Goal: Information Seeking & Learning: Learn about a topic

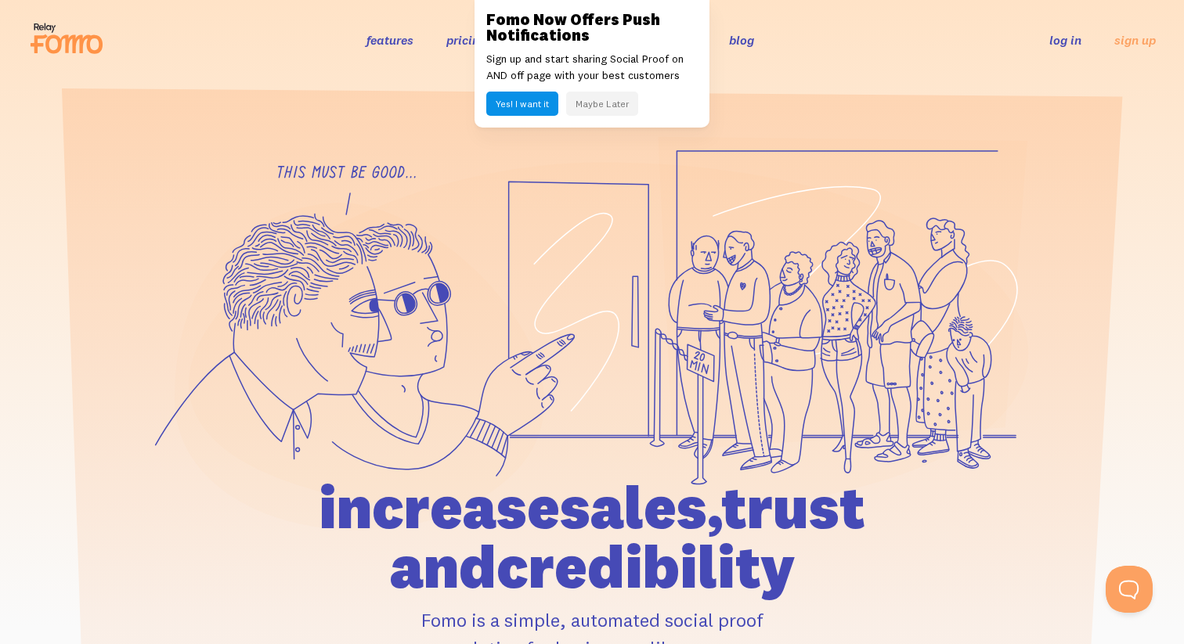
click at [616, 109] on button "Maybe Later" at bounding box center [602, 104] width 72 height 24
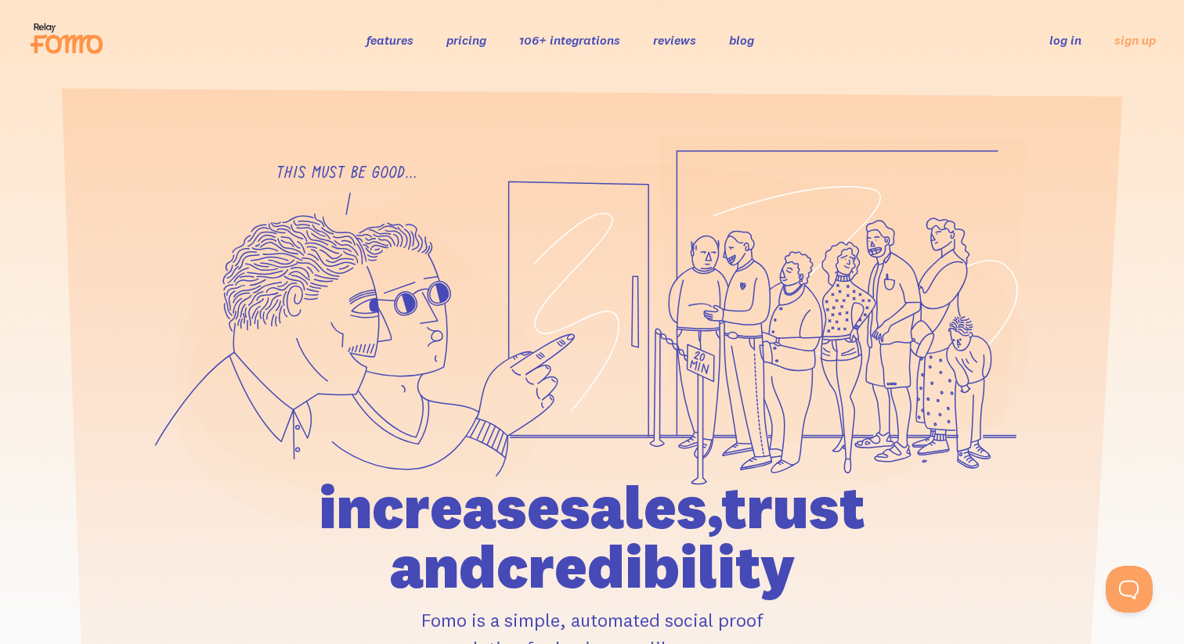
click at [470, 45] on link "pricing" at bounding box center [466, 40] width 40 height 16
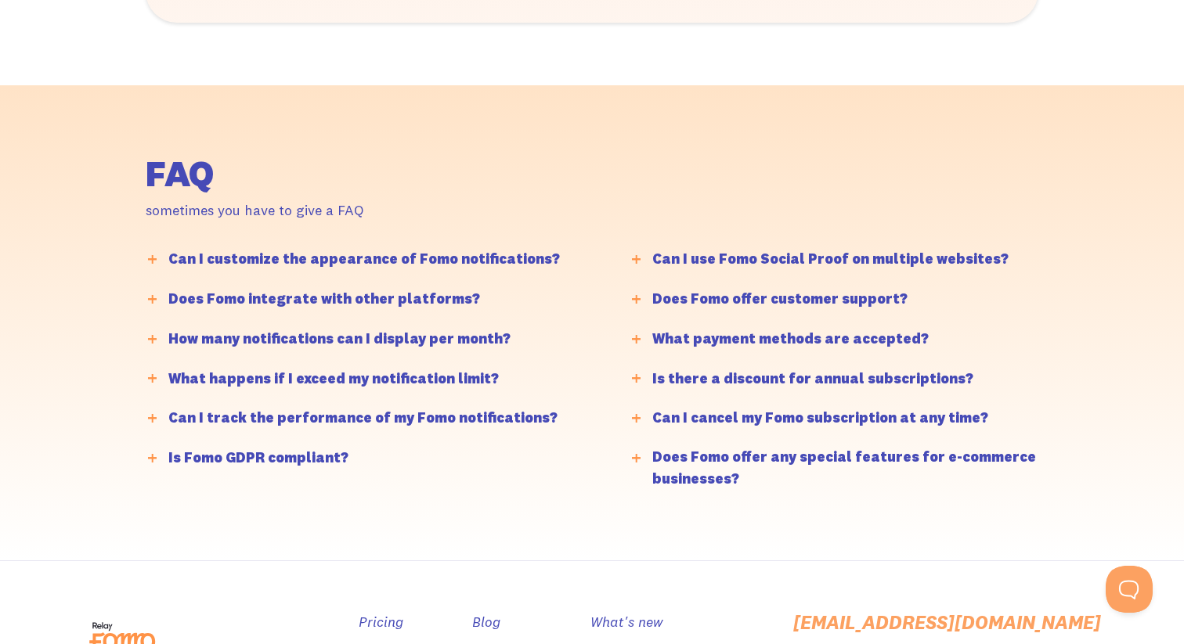
scroll to position [3678, 0]
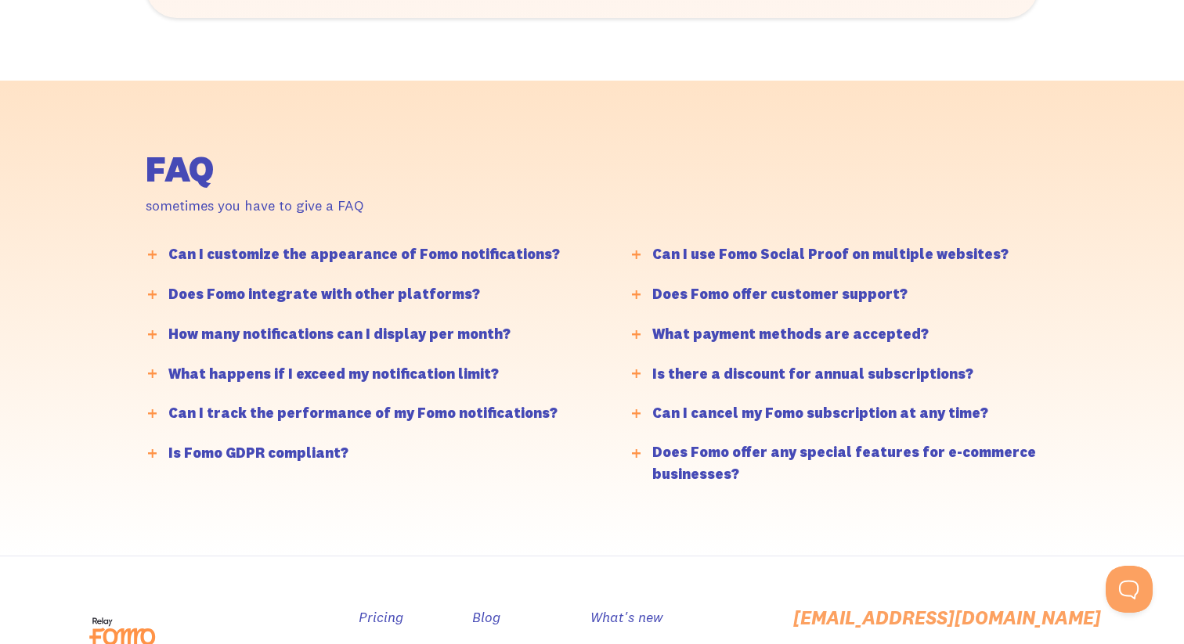
click at [499, 250] on div "Can I customize the appearance of Fomo notifications?" at bounding box center [363, 254] width 391 height 23
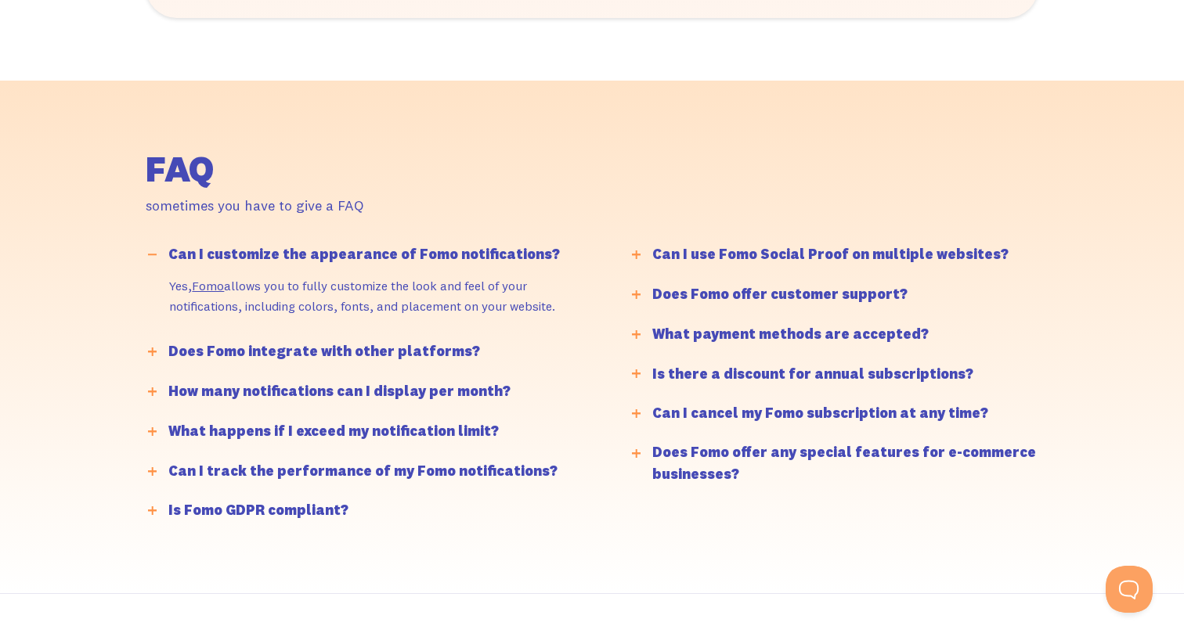
click at [436, 350] on div "Does Fomo integrate with other platforms?" at bounding box center [324, 352] width 312 height 23
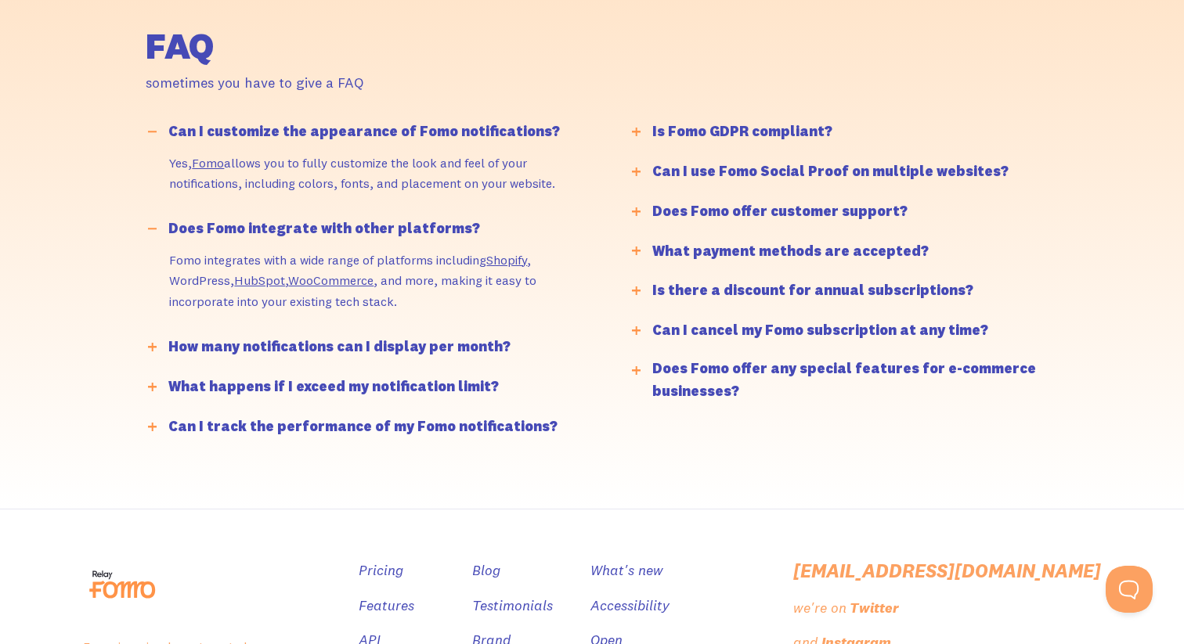
scroll to position [3802, 0]
click at [437, 343] on div "How many notifications can I display per month?" at bounding box center [339, 346] width 342 height 23
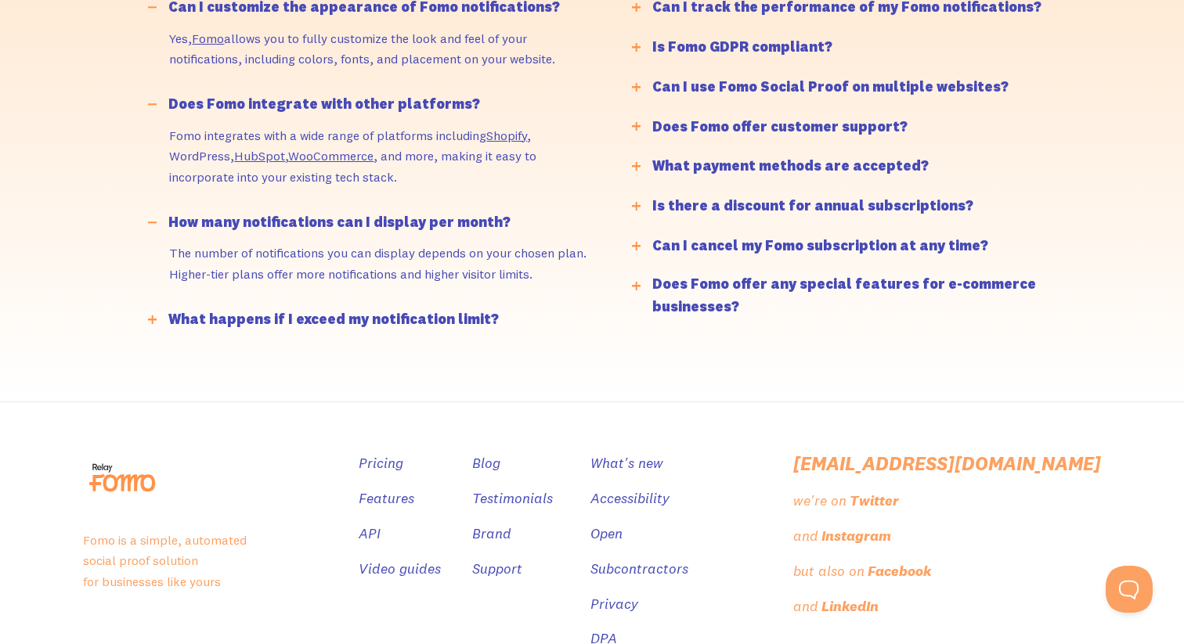
scroll to position [3926, 0]
click at [430, 314] on div "What happens if I exceed my notification limit?" at bounding box center [333, 319] width 330 height 23
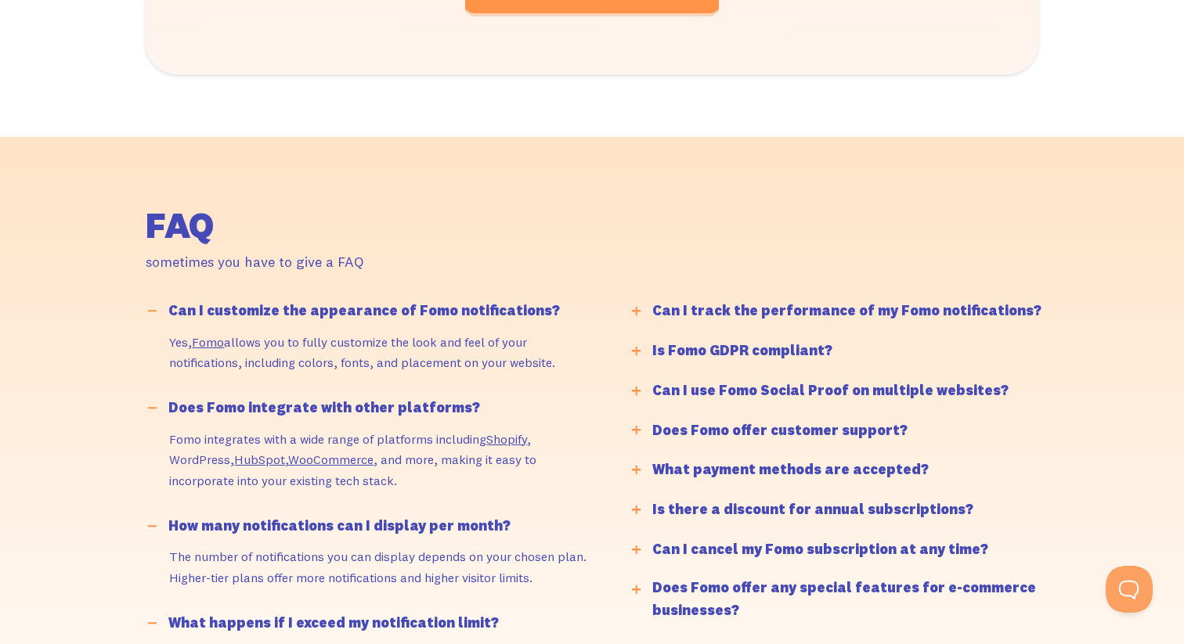
scroll to position [3628, 0]
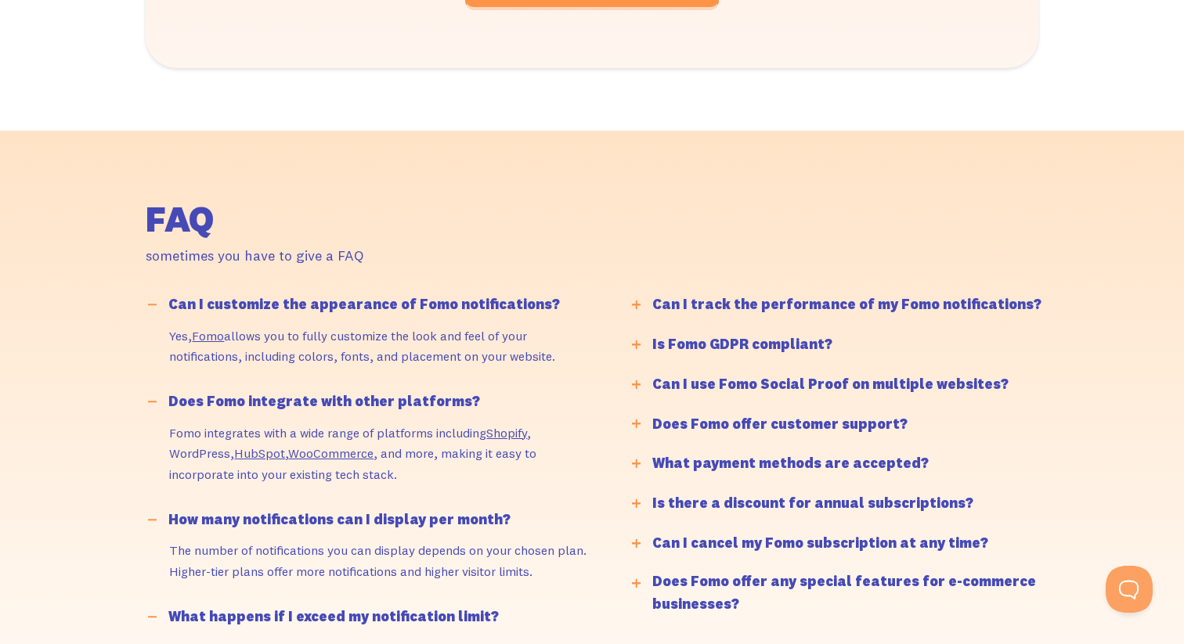
click at [738, 300] on div "Can I track the performance of my Fomo notifications?" at bounding box center [846, 305] width 389 height 23
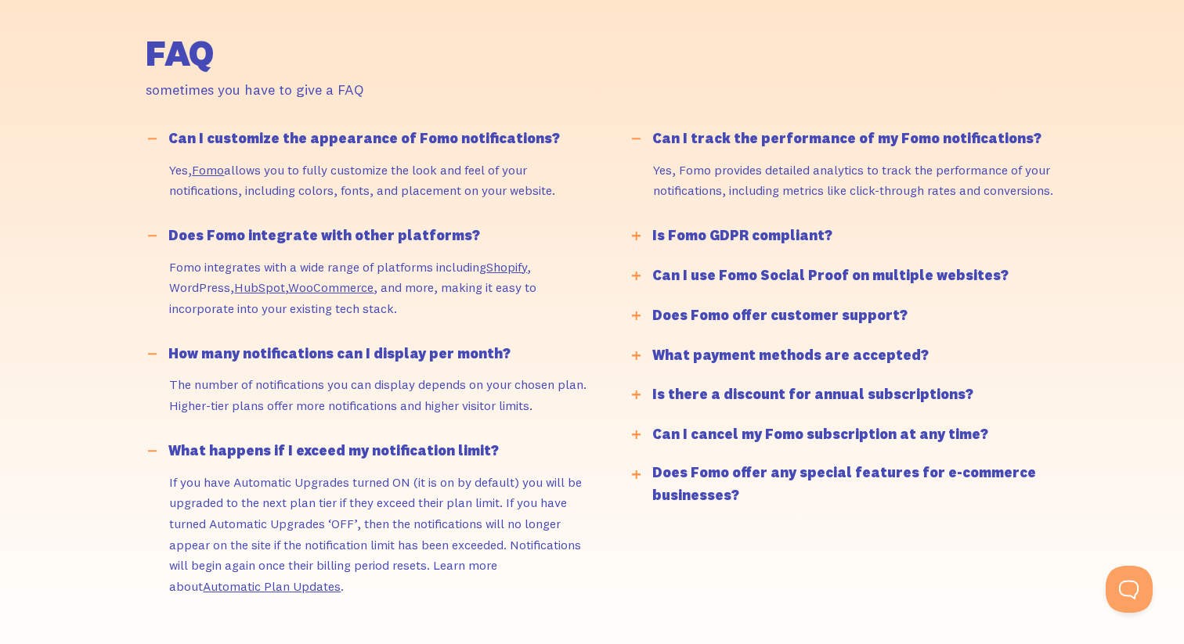
scroll to position [3795, 0]
click at [741, 236] on div "Is Fomo GDPR compliant?" at bounding box center [742, 235] width 180 height 23
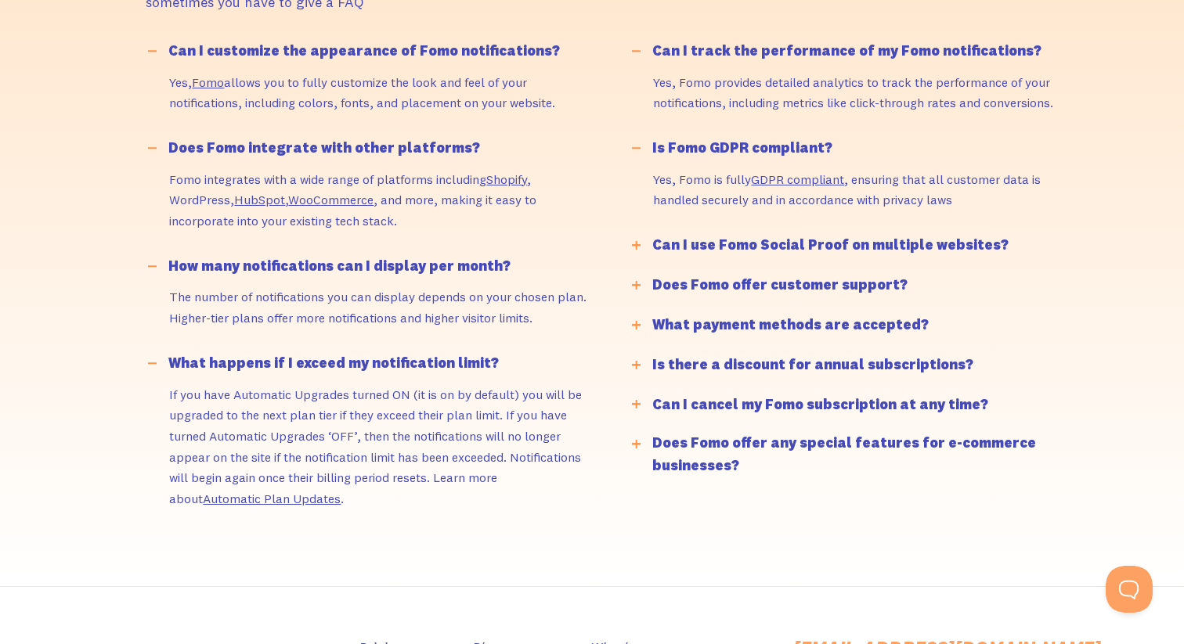
scroll to position [3906, 0]
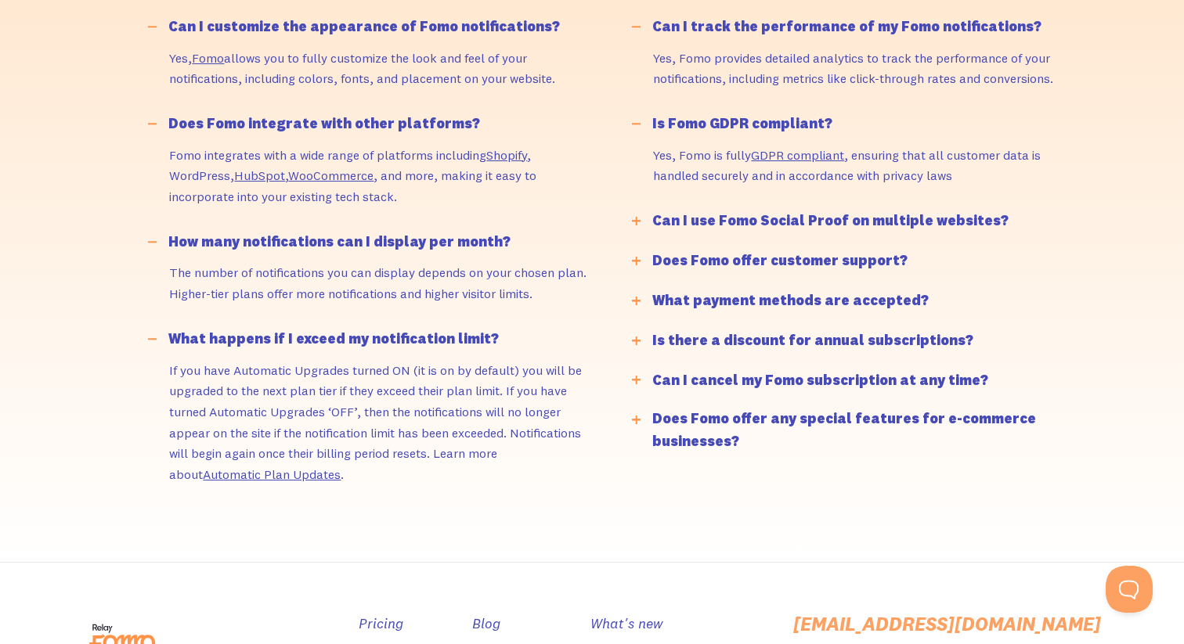
click at [741, 218] on div "Can I use Fomo Social Proof on multiple websites?" at bounding box center [830, 221] width 356 height 23
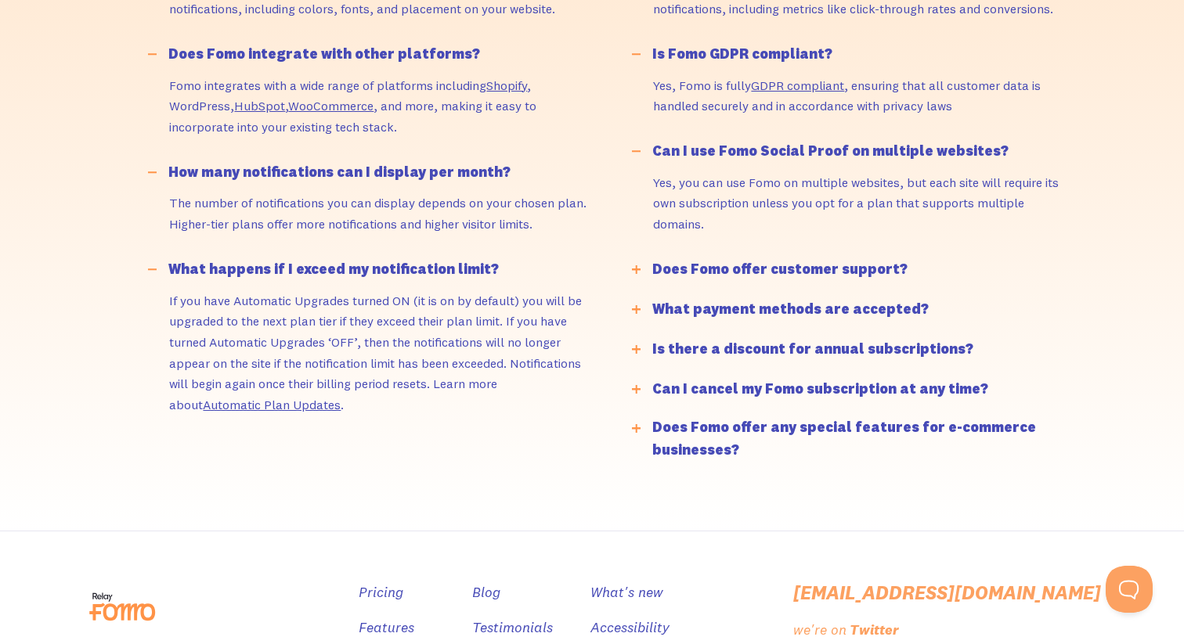
scroll to position [3978, 0]
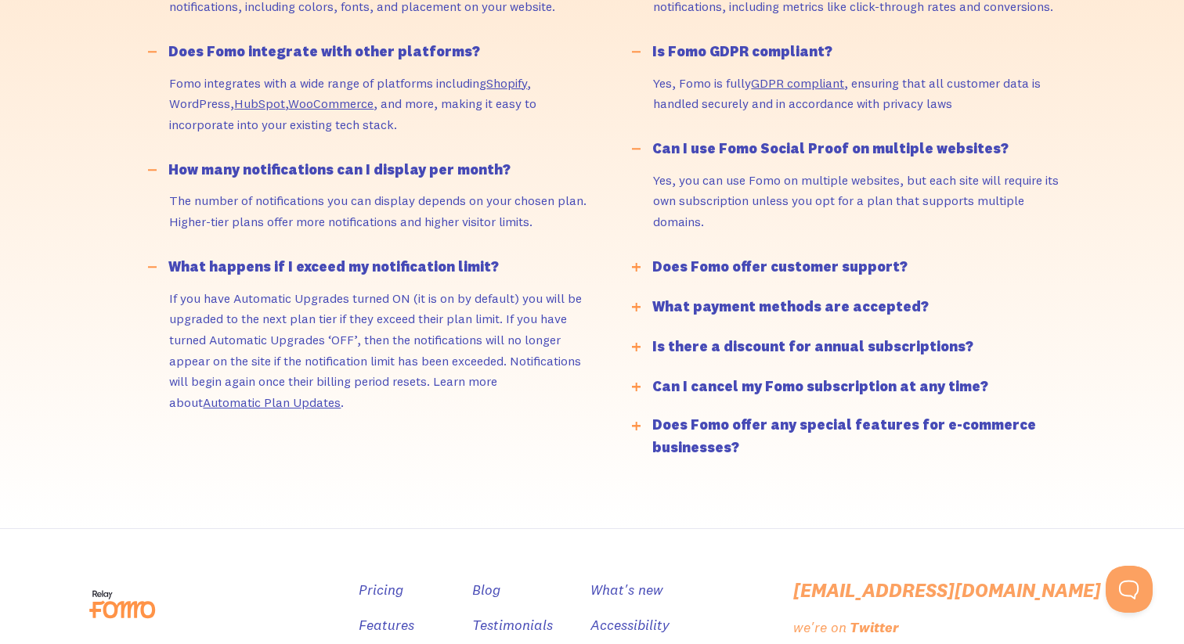
click at [753, 261] on div "Does Fomo offer customer support?" at bounding box center [779, 267] width 255 height 23
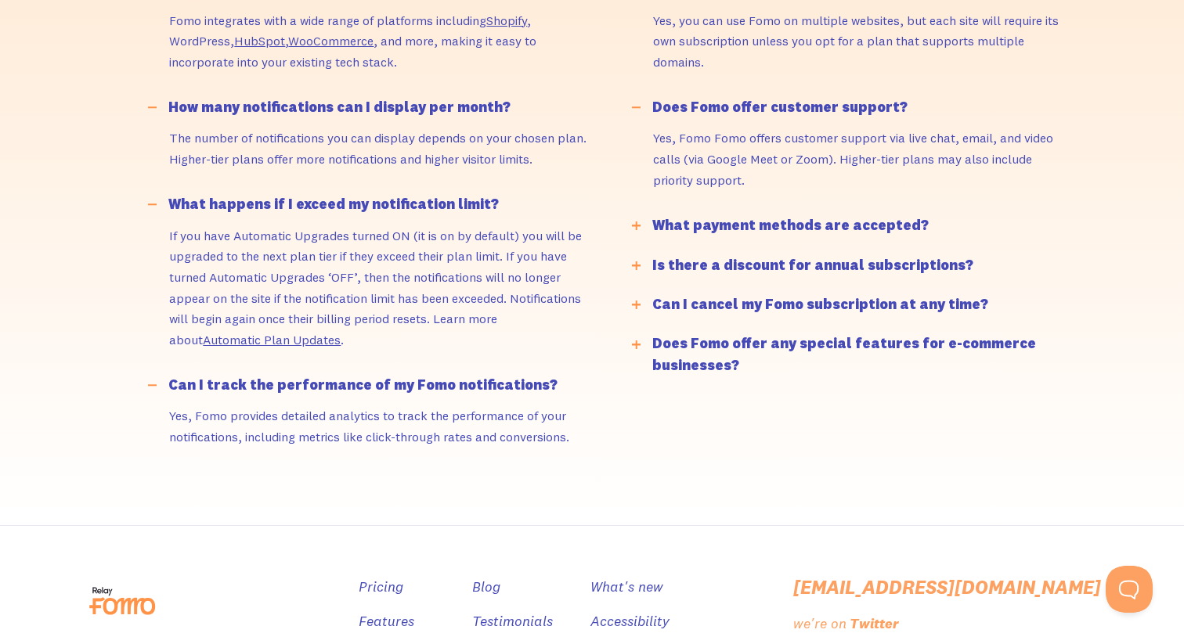
scroll to position [4048, 0]
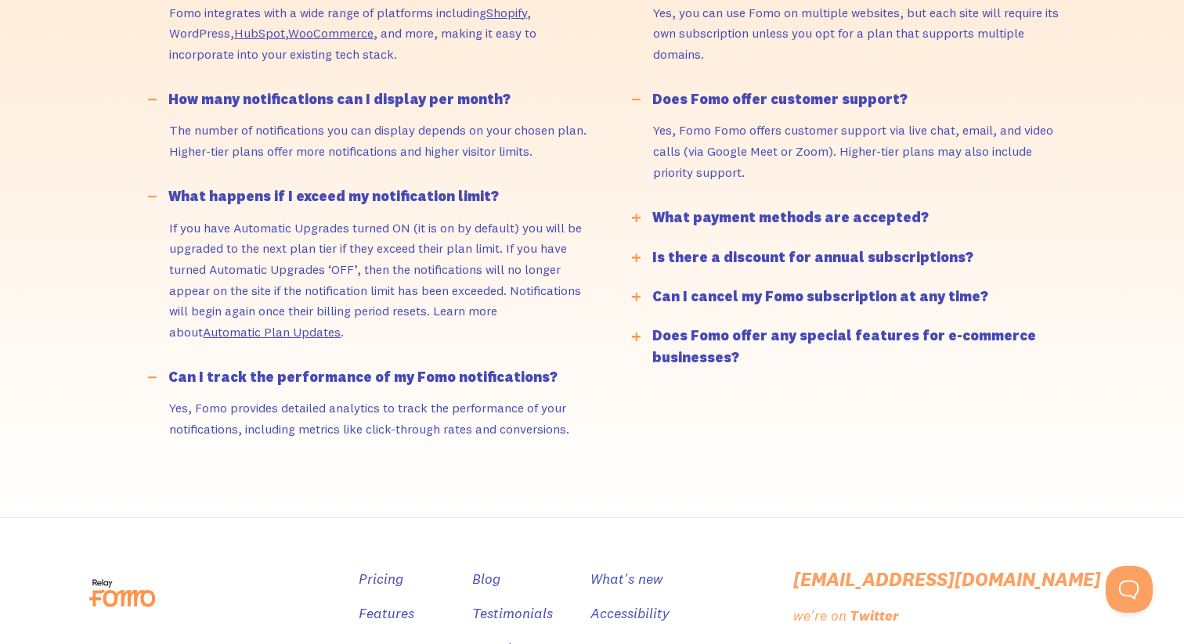
click at [741, 211] on div "What payment methods are accepted?" at bounding box center [790, 218] width 276 height 23
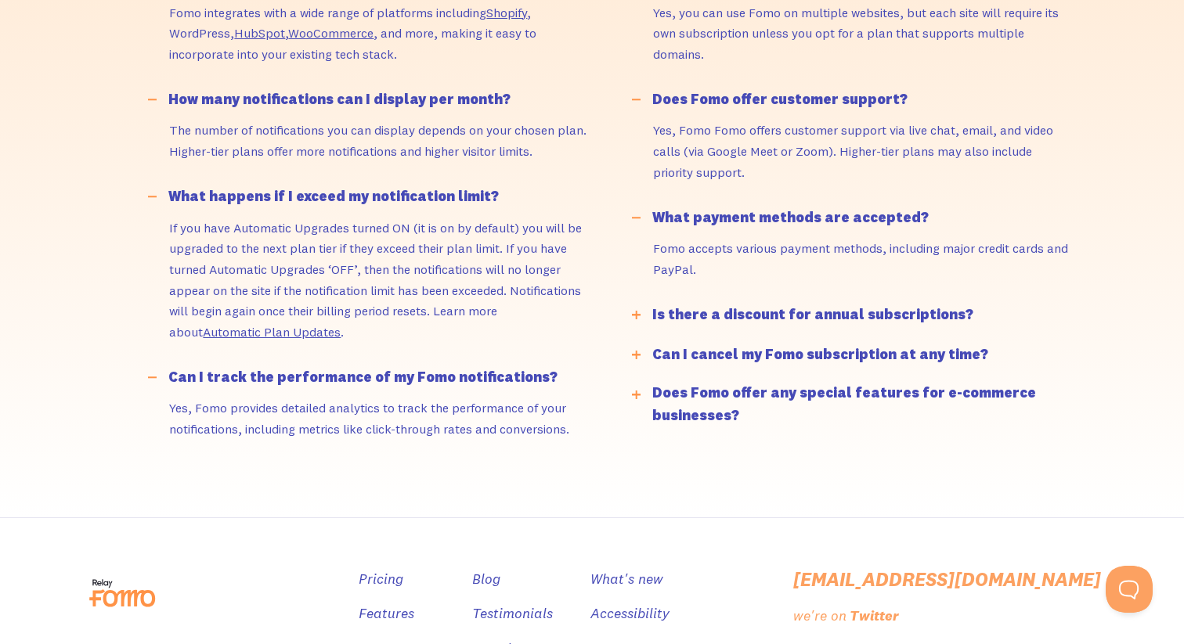
click at [744, 308] on div "Is there a discount for annual subscriptions?" at bounding box center [812, 315] width 321 height 23
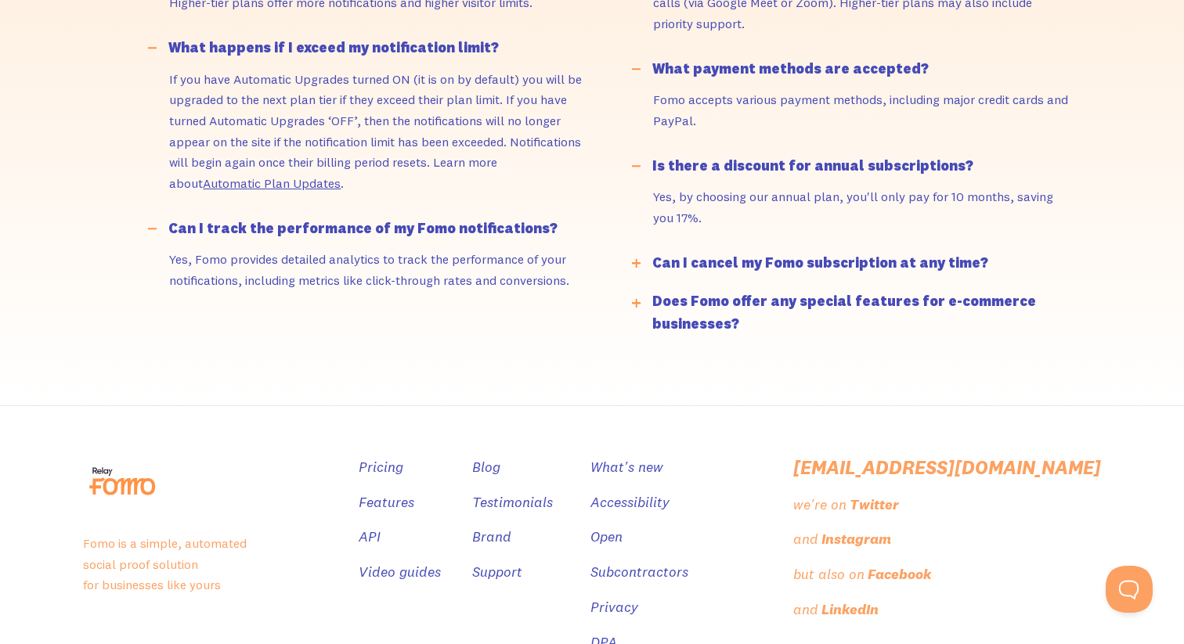
scroll to position [4199, 0]
click at [751, 258] on div "Can I cancel my Fomo subscription at any time?" at bounding box center [820, 261] width 336 height 23
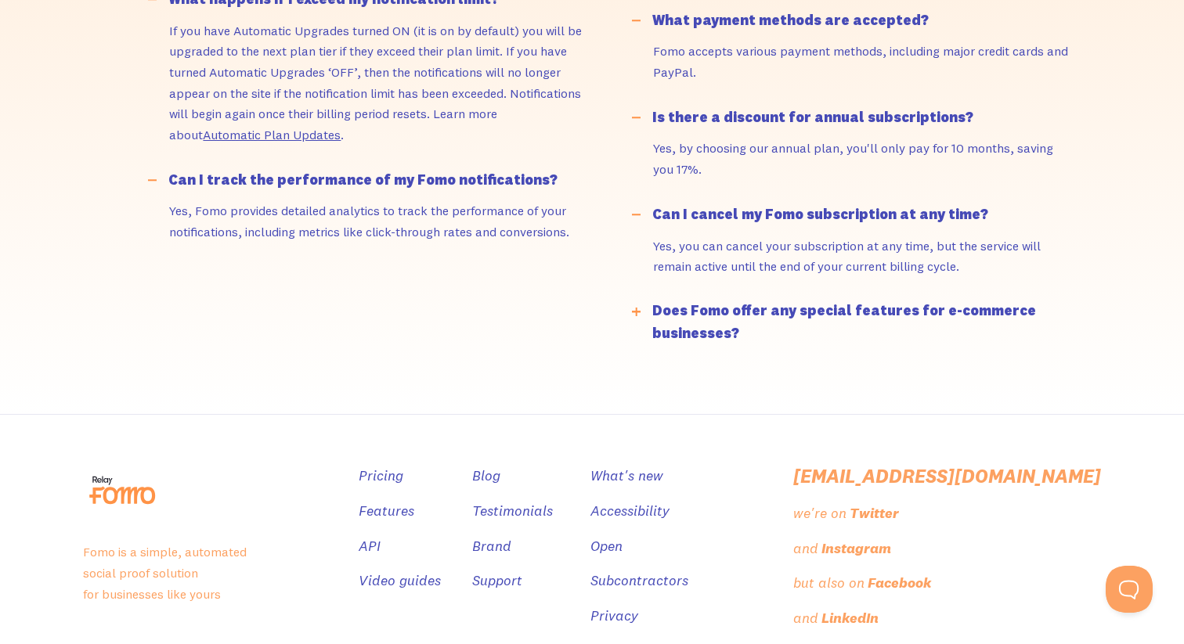
scroll to position [4247, 0]
click at [766, 300] on div "Does Fomo offer any special features for e-commerce businesses?" at bounding box center [867, 321] width 430 height 45
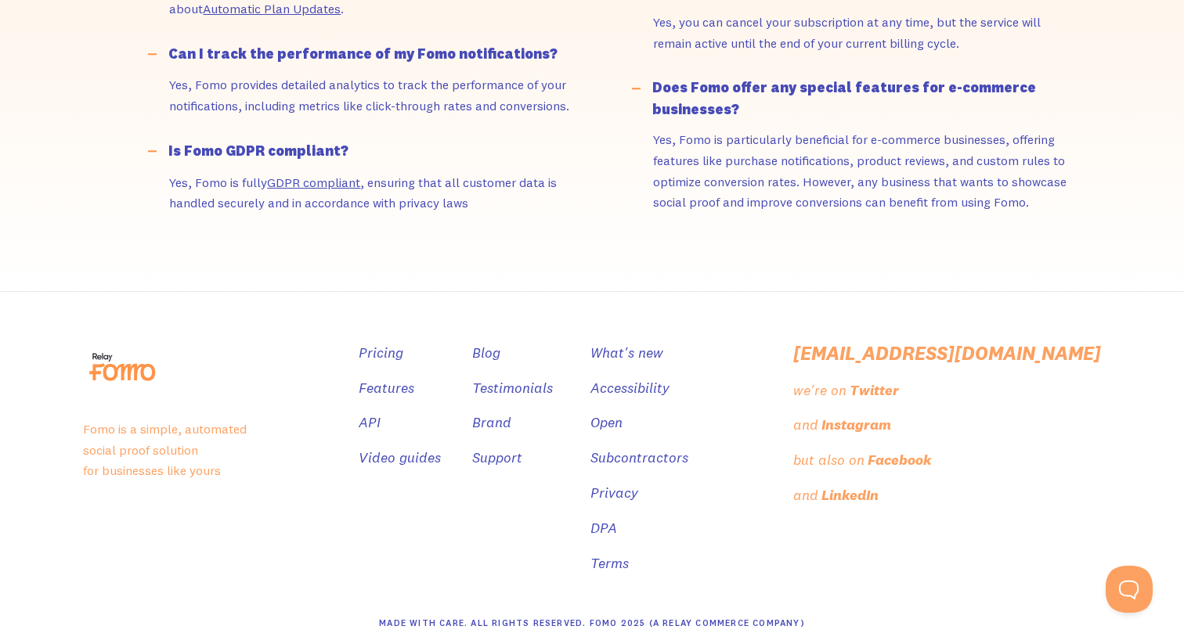
scroll to position [4385, 0]
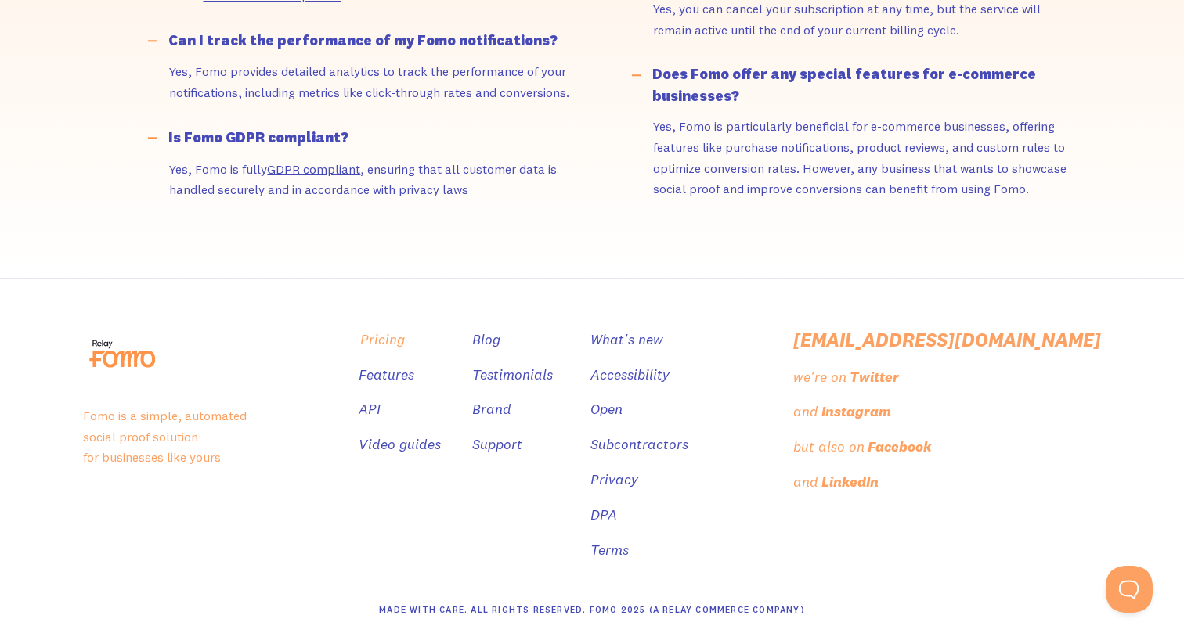
click at [405, 339] on link "Pricing" at bounding box center [382, 340] width 45 height 23
